Goal: Task Accomplishment & Management: Complete application form

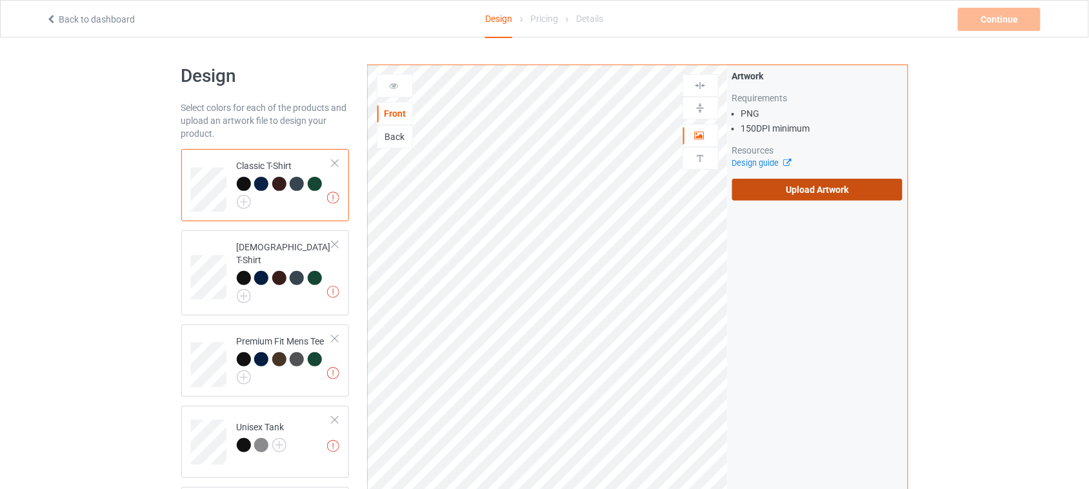
click at [805, 192] on label "Upload Artwork" at bounding box center [817, 190] width 171 height 22
click at [0, 0] on input "Upload Artwork" at bounding box center [0, 0] width 0 height 0
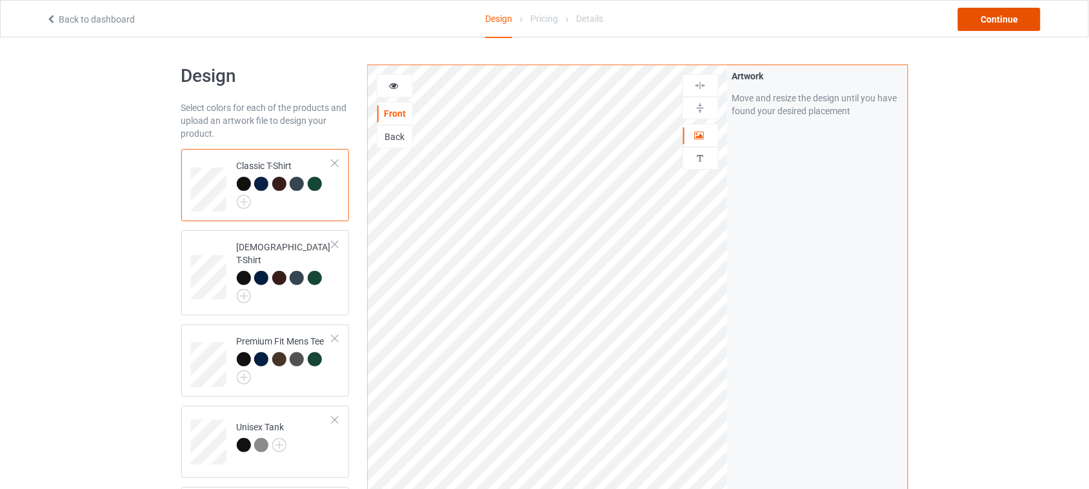
click at [1007, 23] on div "Continue" at bounding box center [999, 19] width 83 height 23
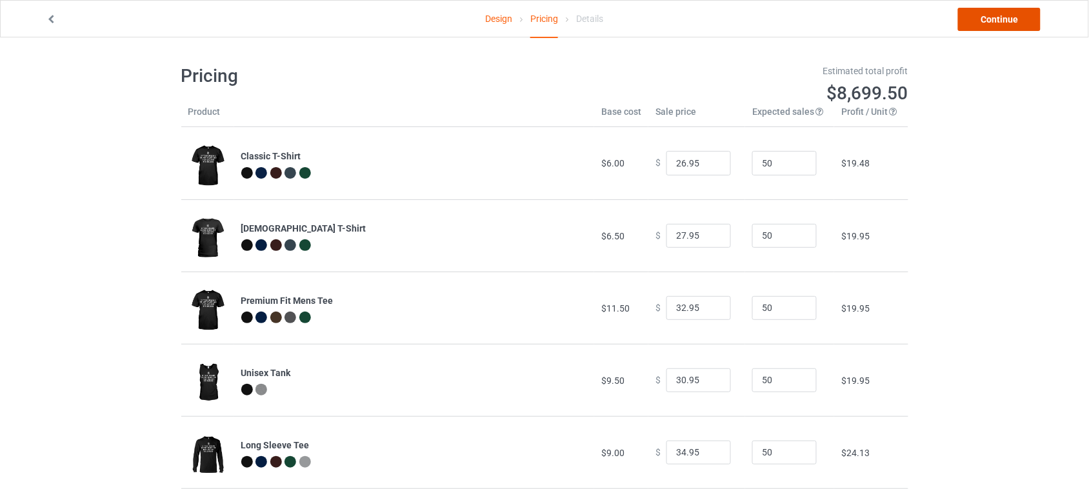
click at [990, 19] on link "Continue" at bounding box center [999, 19] width 83 height 23
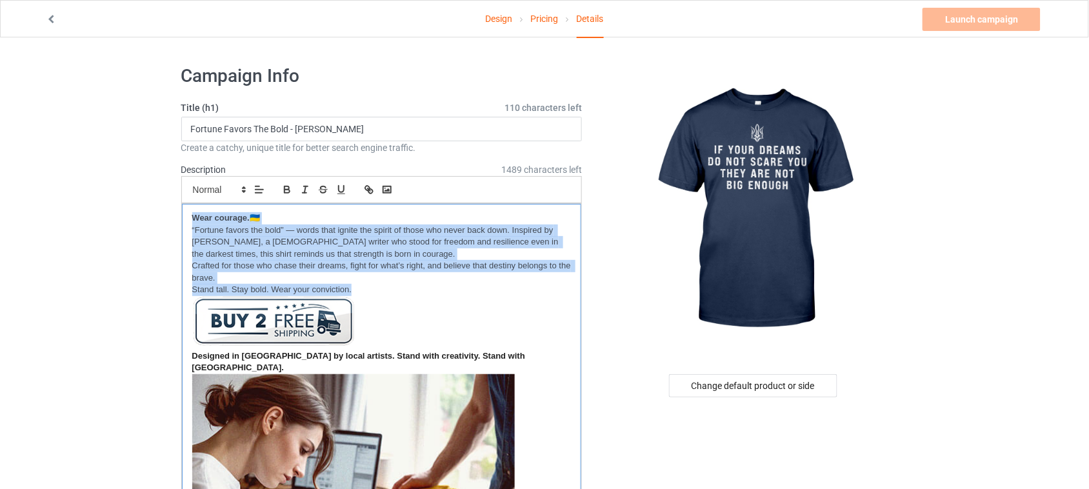
drag, startPoint x: 375, startPoint y: 292, endPoint x: 176, endPoint y: 208, distance: 216.0
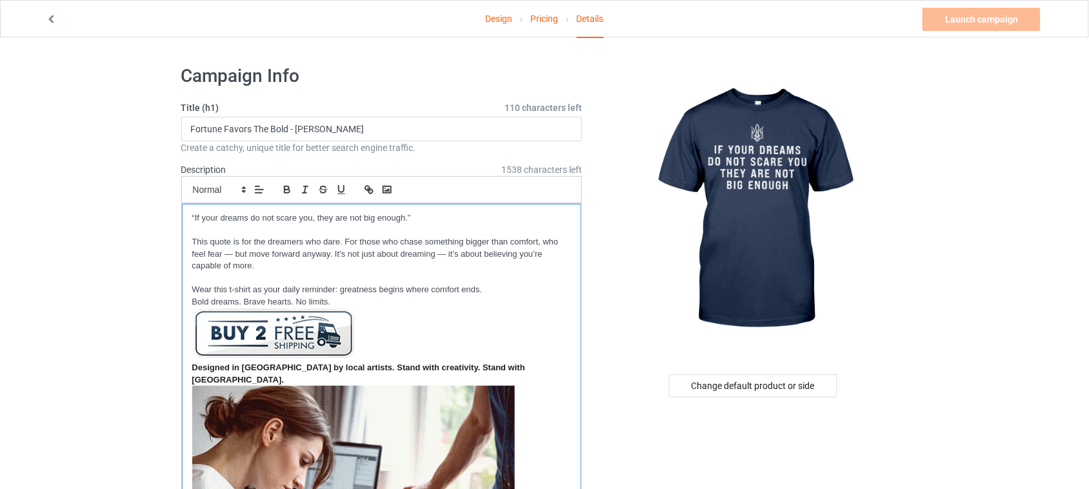
click at [227, 226] on p at bounding box center [381, 231] width 379 height 12
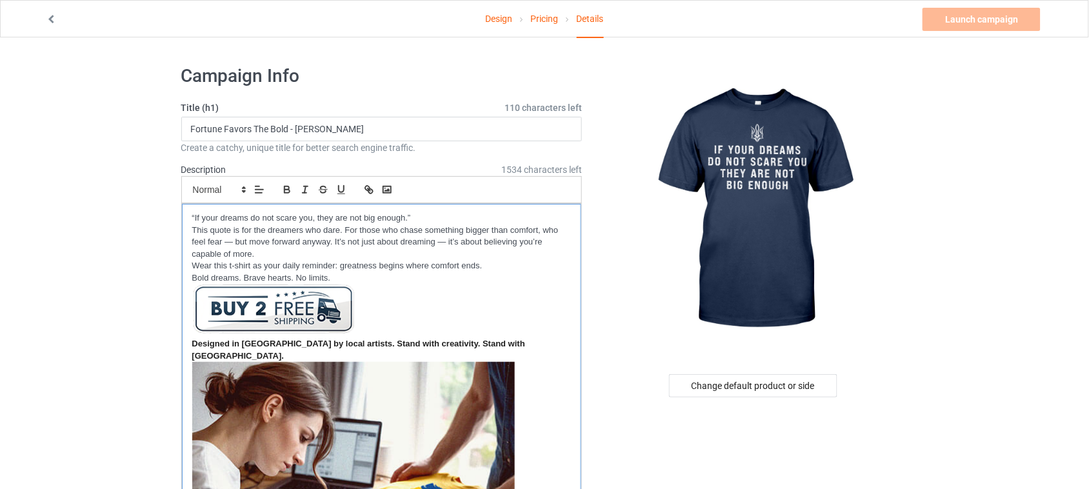
click at [446, 241] on p "This quote is for the dreamers who dare. For those who chase something bigger t…" at bounding box center [381, 243] width 379 height 36
click at [231, 242] on p "This quote is for the dreamers who dare. For those who chase something bigger t…" at bounding box center [381, 243] width 379 height 36
drag, startPoint x: 197, startPoint y: 217, endPoint x: 406, endPoint y: 218, distance: 209.7
click at [406, 218] on p "“If your dreams do not scare you, they are not big enough.”" at bounding box center [381, 218] width 379 height 12
copy p "If your dreams do not scare you, they are not big enough"
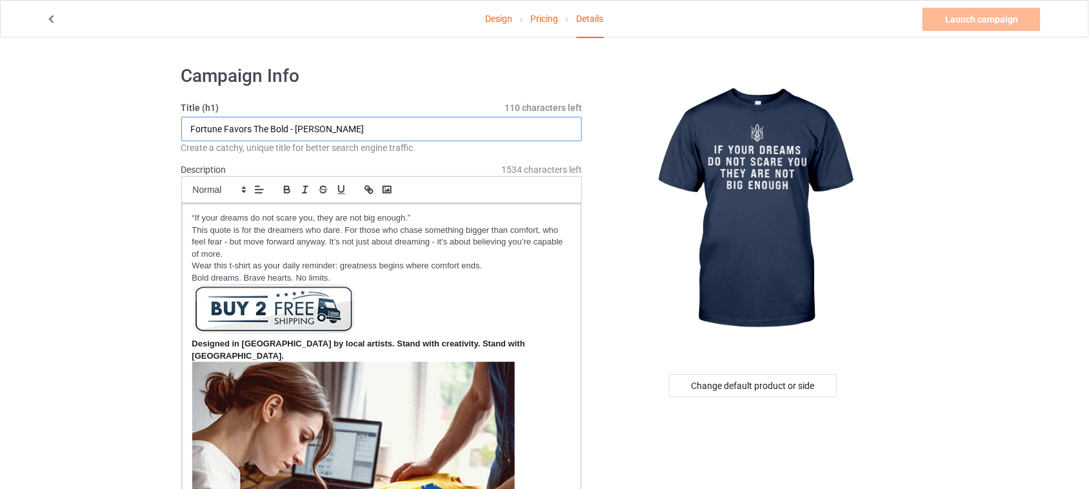
drag, startPoint x: 371, startPoint y: 126, endPoint x: 149, endPoint y: 125, distance: 221.9
paste input "If your dreams do not scare you, they are not big enough"
click at [202, 127] on input "If your dreams do not scare you, they are not big enough" at bounding box center [381, 129] width 401 height 25
drag, startPoint x: 220, startPoint y: 126, endPoint x: 250, endPoint y: 126, distance: 29.7
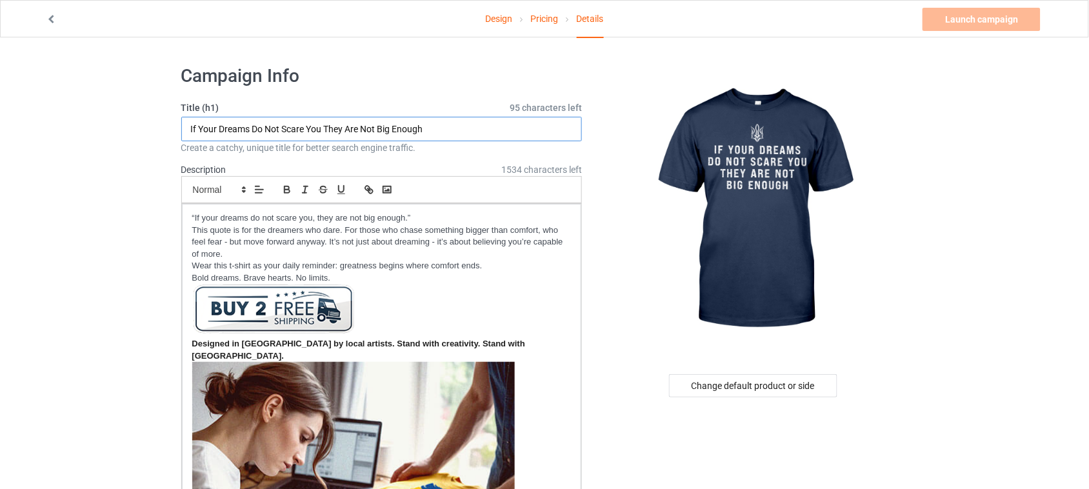
click at [250, 126] on input "If Your Dreams Do Not Scare You They Are Not Big Enough" at bounding box center [381, 129] width 401 height 25
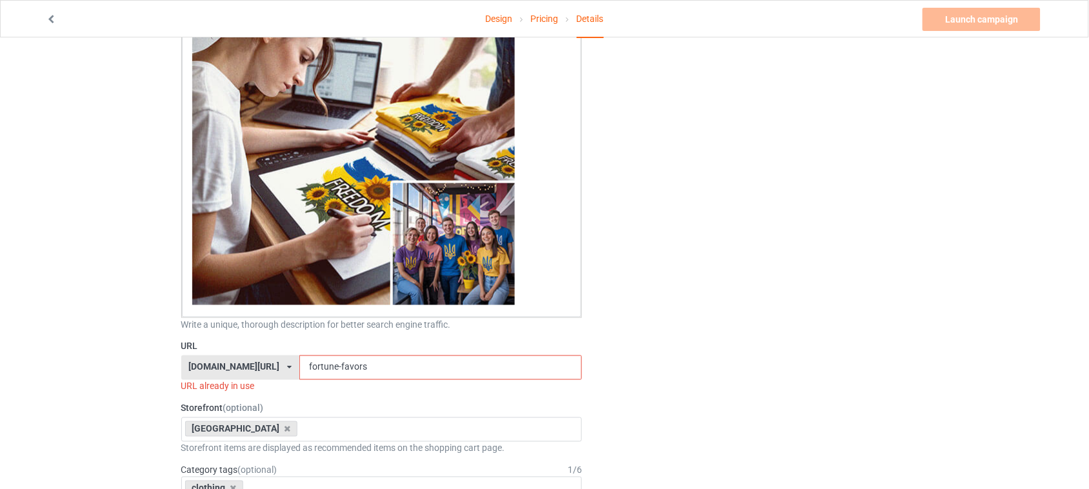
scroll to position [403, 0]
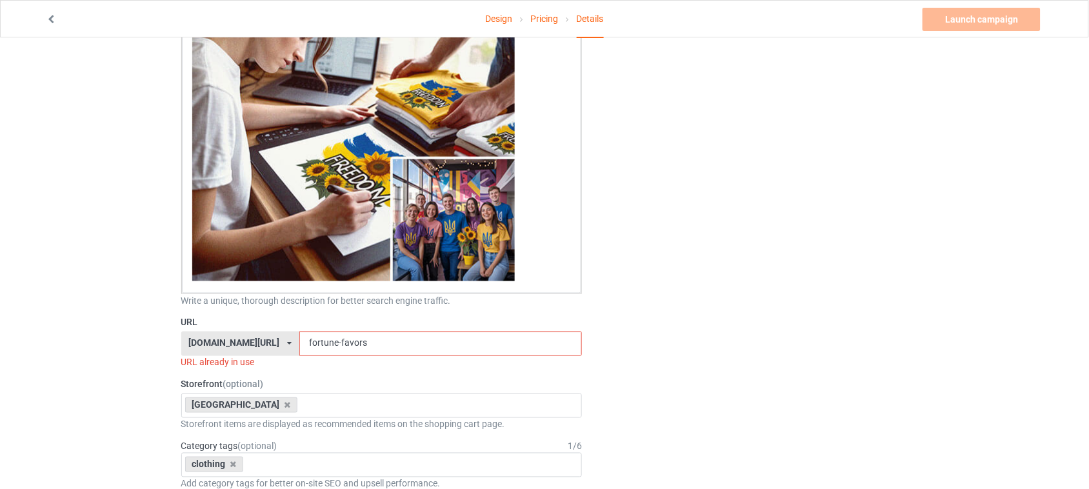
type input "If Your Dreams Do Not Scare You They Are Not Big Enough"
drag, startPoint x: 355, startPoint y: 334, endPoint x: 217, endPoint y: 326, distance: 138.2
click at [217, 332] on div "[DOMAIN_NAME][URL] [DOMAIN_NAME][URL] [DOMAIN_NAME][URL] 6273c5abfddeea00434baf…" at bounding box center [381, 344] width 401 height 25
paste input "Dream"
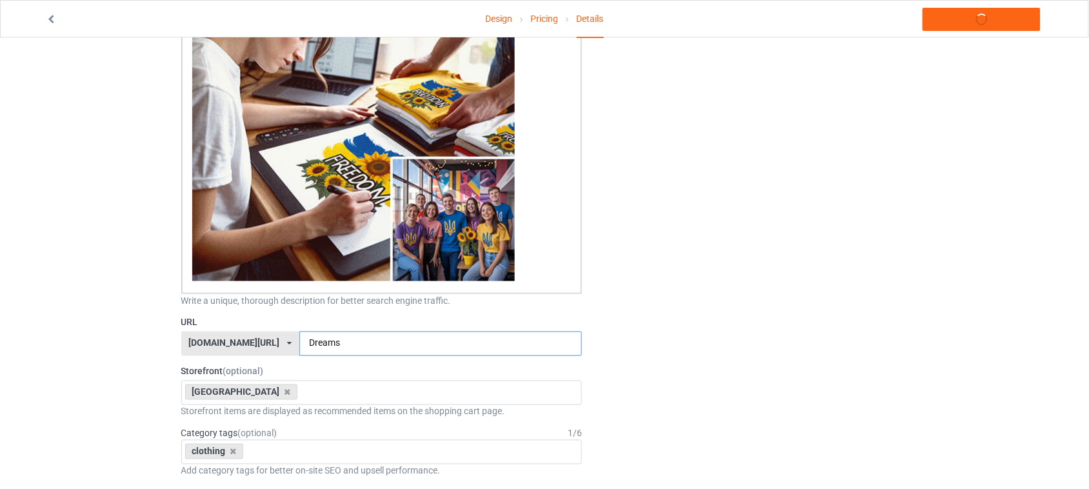
click at [299, 332] on input "Dreams" at bounding box center [440, 344] width 283 height 25
type input "dreams"
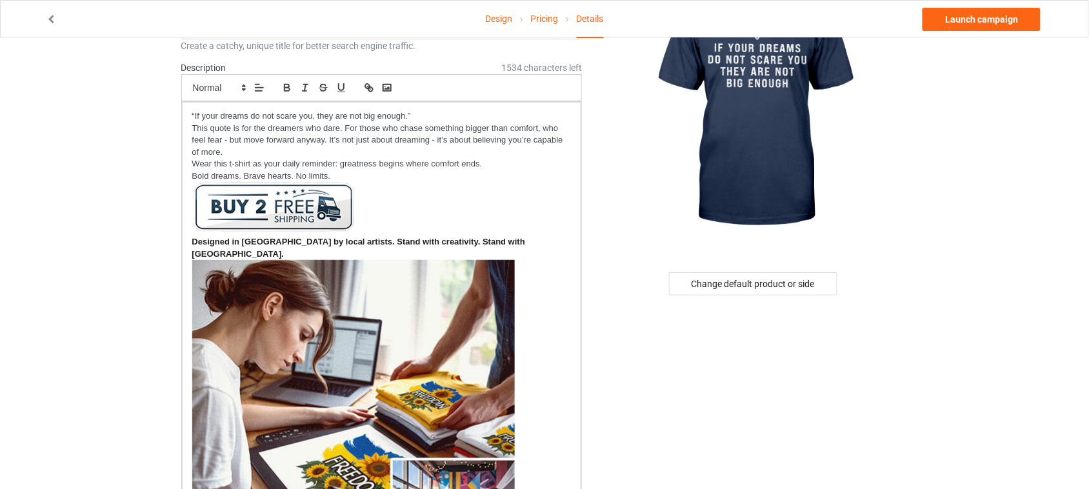
scroll to position [81, 0]
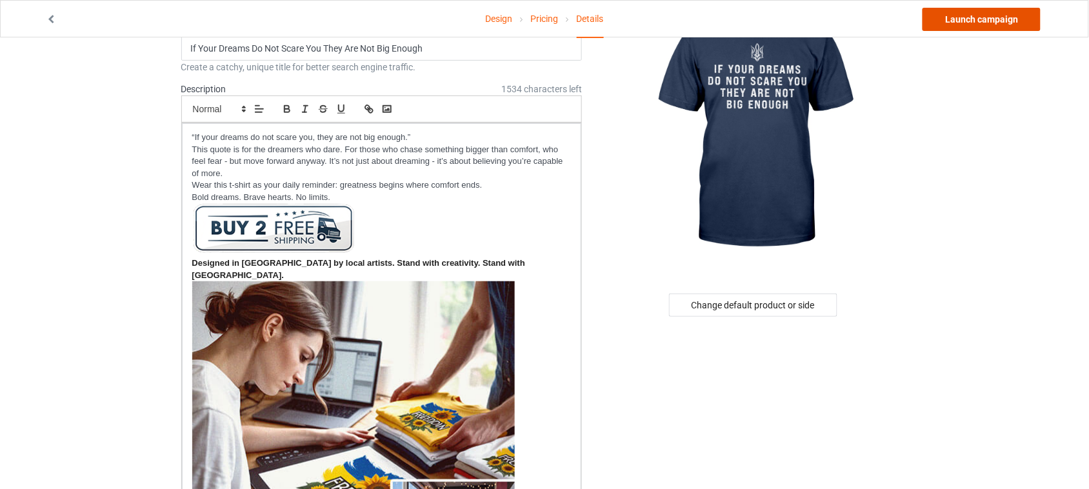
click at [985, 23] on link "Launch campaign" at bounding box center [982, 19] width 118 height 23
